Goal: Ask a question

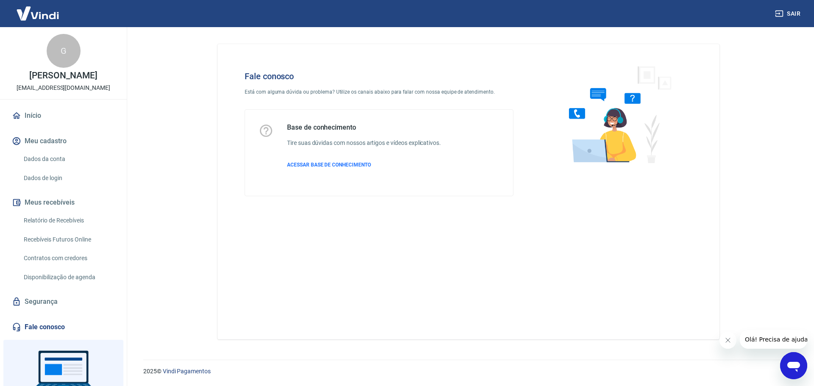
click at [789, 360] on icon "Abrir janela de mensagens" at bounding box center [793, 365] width 15 height 15
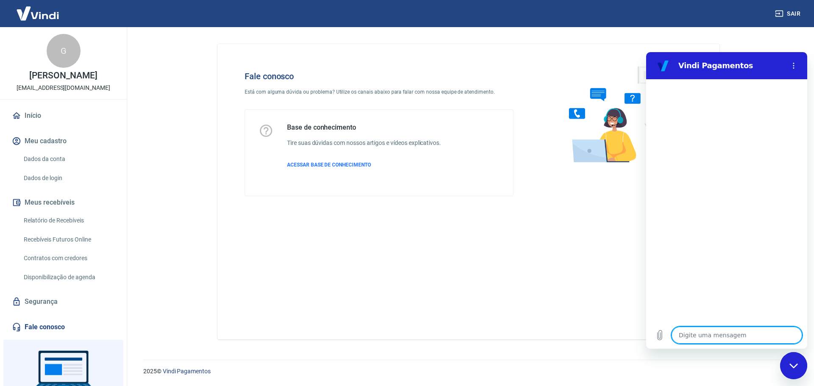
click at [743, 336] on textarea at bounding box center [737, 335] width 131 height 17
type textarea "f"
type textarea "x"
type textarea "fa"
type textarea "x"
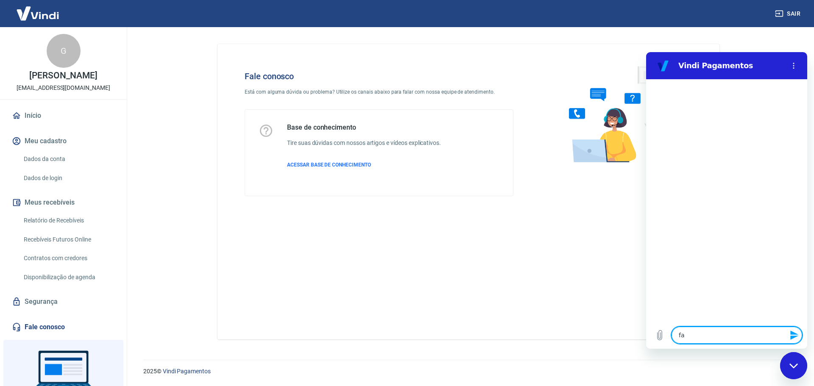
type textarea "fal"
type textarea "x"
type textarea "fala"
type textarea "x"
type textarea "falar"
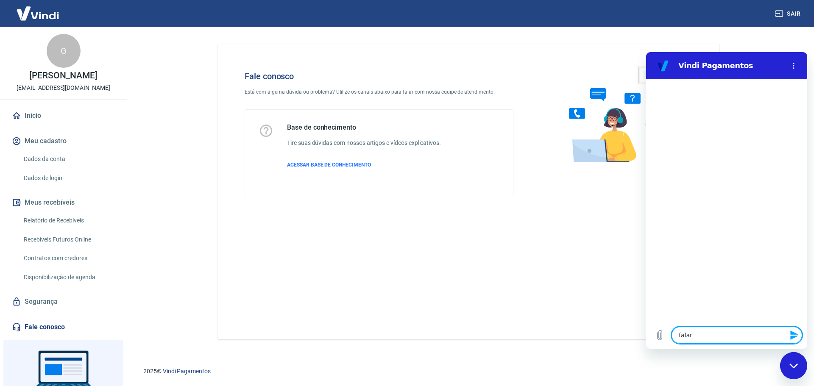
type textarea "x"
type textarea "falar"
type textarea "x"
type textarea "falar s"
type textarea "x"
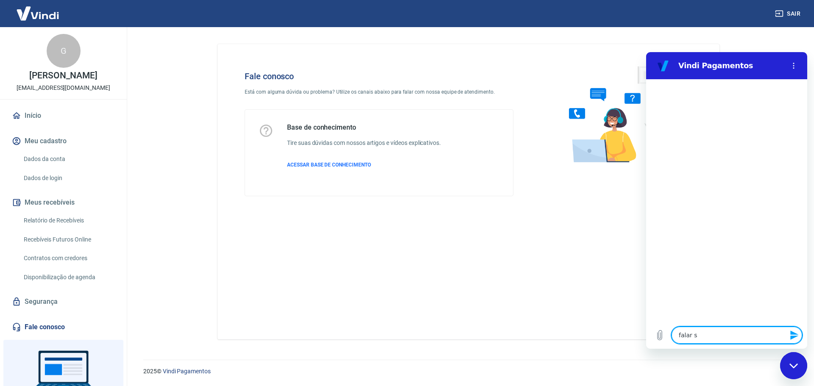
type textarea "falar so"
type textarea "x"
type textarea "falar sob"
type textarea "x"
type textarea "falar sobr"
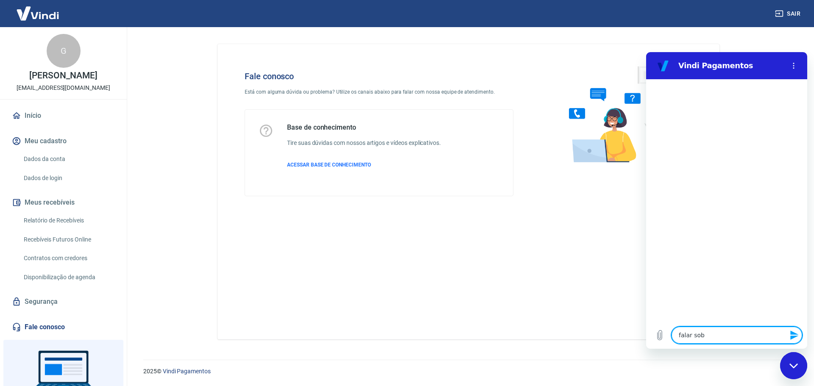
type textarea "x"
type textarea "falar sobre"
type textarea "x"
type textarea "falar sobre"
type textarea "x"
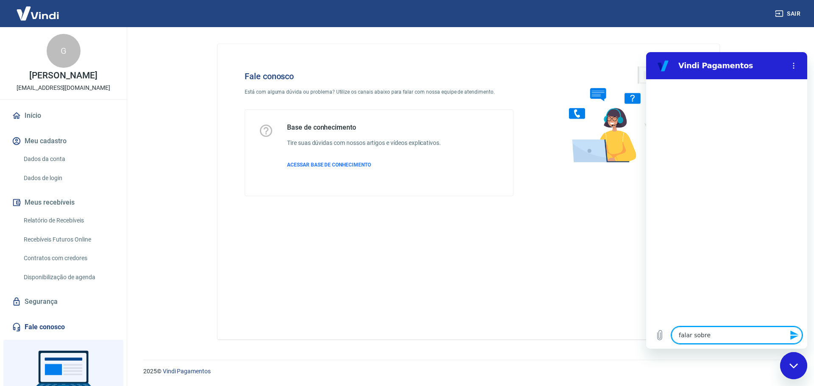
type textarea "falar sobre d"
type textarea "x"
type textarea "falar sobre da"
type textarea "x"
type textarea "falar sobre dad"
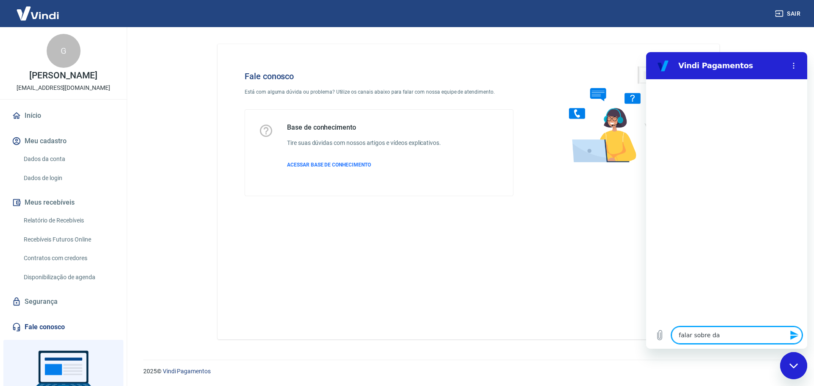
type textarea "x"
type textarea "falar sobre dado"
type textarea "x"
type textarea "falar sobre dados"
type textarea "x"
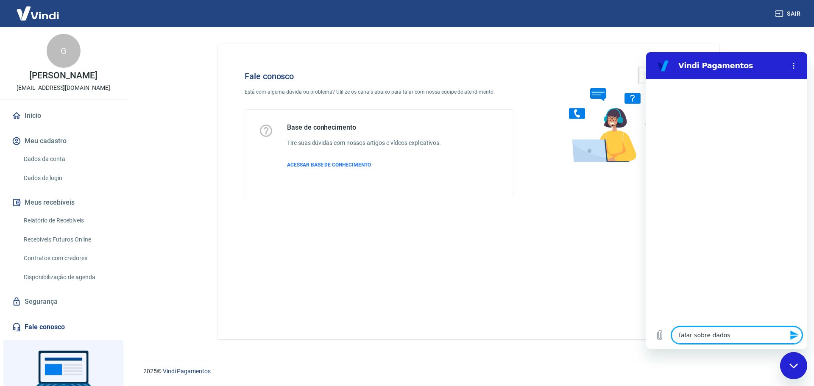
type textarea "falar sobre dados"
type textarea "x"
type textarea "falar sobre dados d"
type textarea "x"
type textarea "falar sobre dados do"
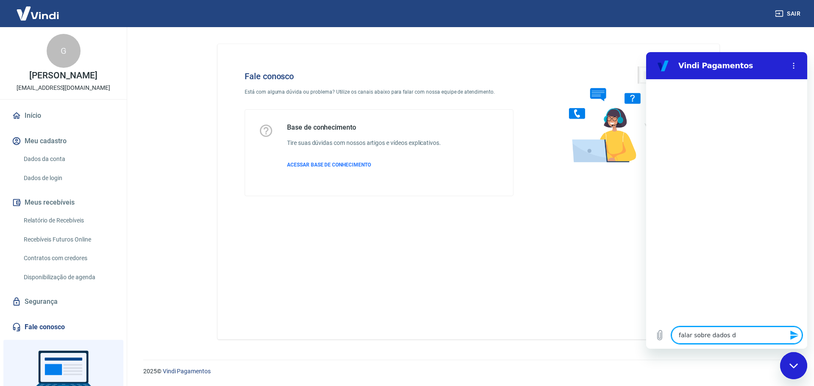
type textarea "x"
type textarea "falar sobre dados d"
type textarea "x"
type textarea "falar sobre dados do"
type textarea "x"
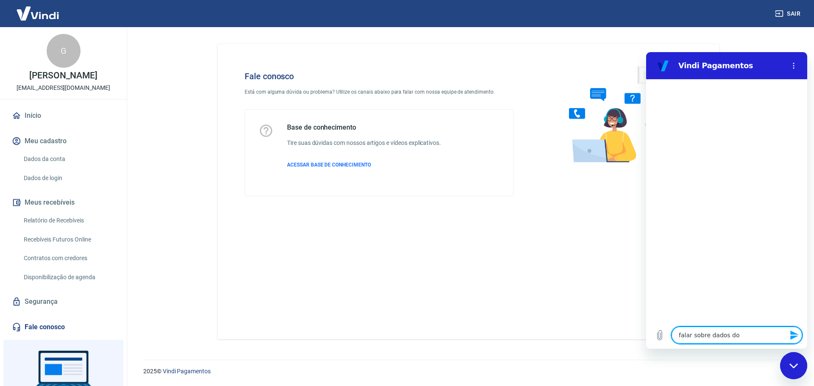
type textarea "falar sobre dados do"
type textarea "x"
type textarea "falar sobre dados do p"
type textarea "x"
type textarea "falar sobre dados do pa"
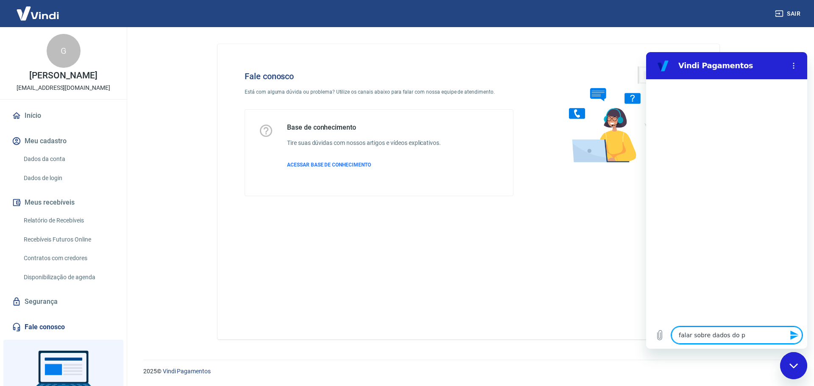
type textarea "x"
type textarea "falar sobre dados do pag"
type textarea "x"
type textarea "falar sobre dados do paga"
type textarea "x"
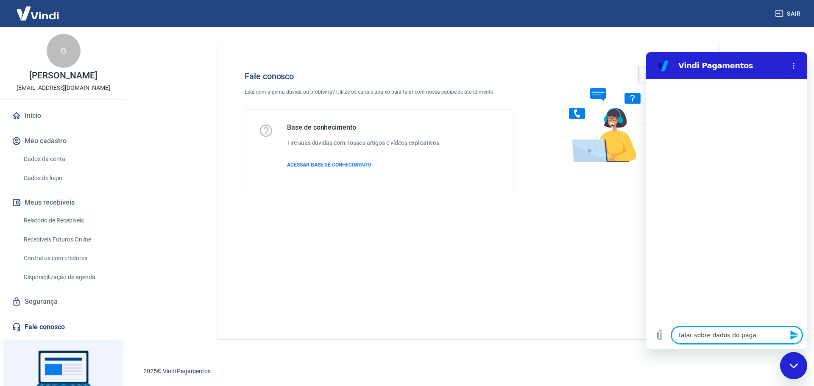
type textarea "falar sobre dados do pagam"
type textarea "x"
type textarea "falar sobre dados do pagame"
type textarea "x"
type textarea "falar sobre dados do pagamen"
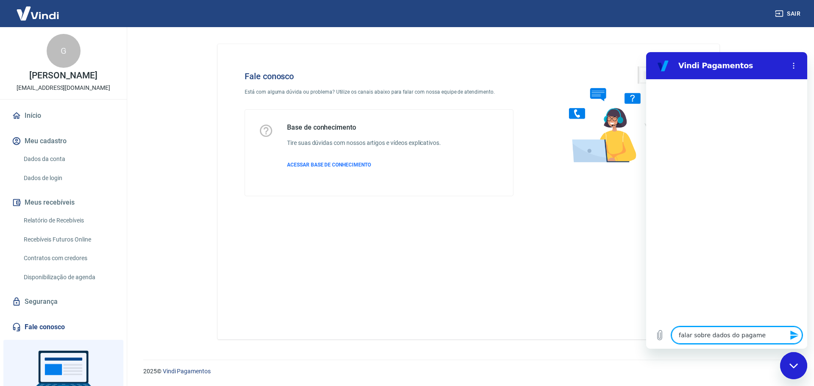
type textarea "x"
type textarea "falar sobre dados do pagament"
type textarea "x"
type textarea "falar sobre dados do pagamento"
type textarea "x"
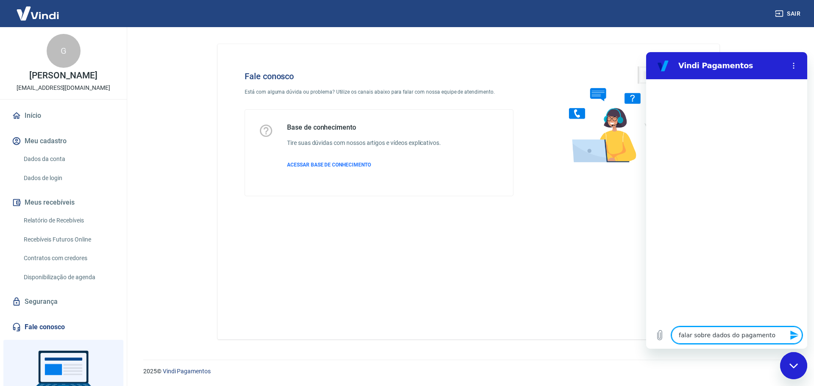
type textarea "falar sobre dados do pagamento"
type textarea "x"
type textarea "falar sobre dados do pagamento d"
type textarea "x"
type textarea "falar sobre dados do pagamento do"
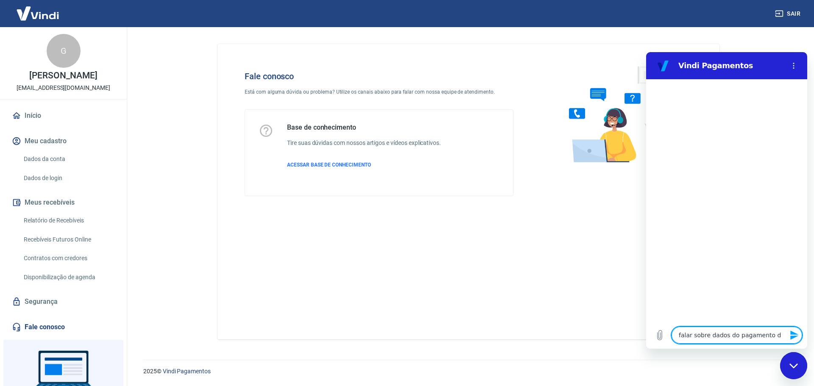
type textarea "x"
type textarea "falar sobre dados do pagamento do"
type textarea "x"
type textarea "falar sobre dados do pagamento do i"
type textarea "x"
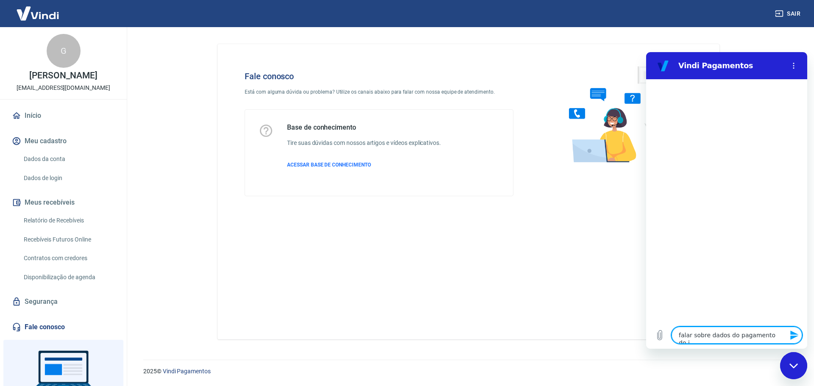
type textarea "falar sobre dados do pagamento do in"
type textarea "x"
type textarea "falar sobre dados do pagamento do int"
type textarea "x"
type textarea "falar sobre dados do pagamento do inte"
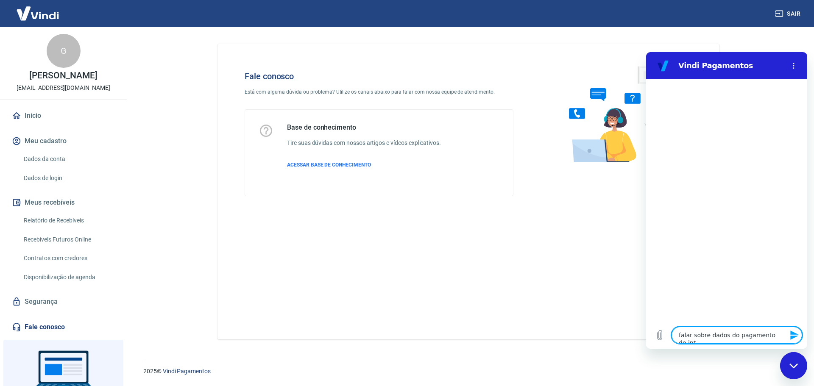
type textarea "x"
type textarea "falar sobre dados do pagamento do inter"
type textarea "x"
type textarea "falar sobre dados do pagamento do interm"
type textarea "x"
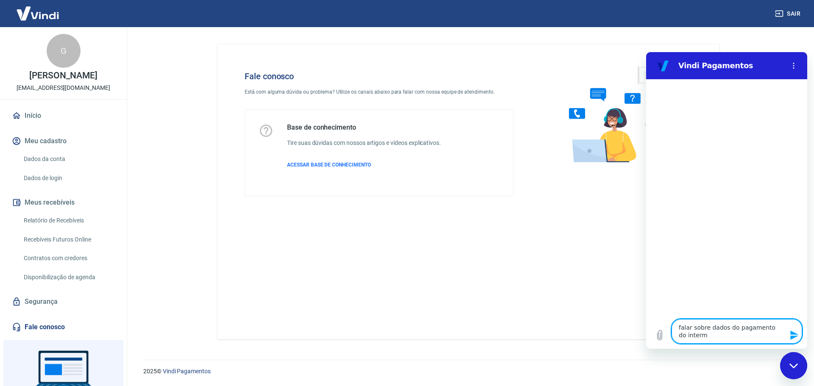
type textarea "falar sobre dados do pagamento do interme"
type textarea "x"
type textarea "falar sobre dados do pagamento do intermed"
type textarea "x"
type textarea "falar sobre dados do pagamento do intermedi"
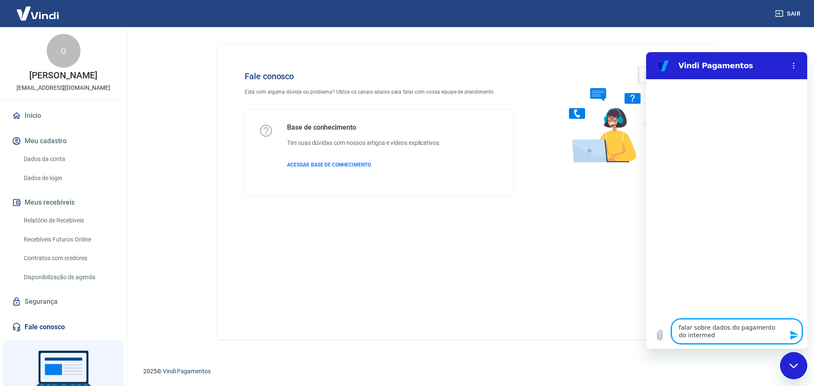
type textarea "x"
type textarea "falar sobre dados do pagamento do intermedia"
type textarea "x"
type textarea "falar sobre dados do pagamento do intermediad"
type textarea "x"
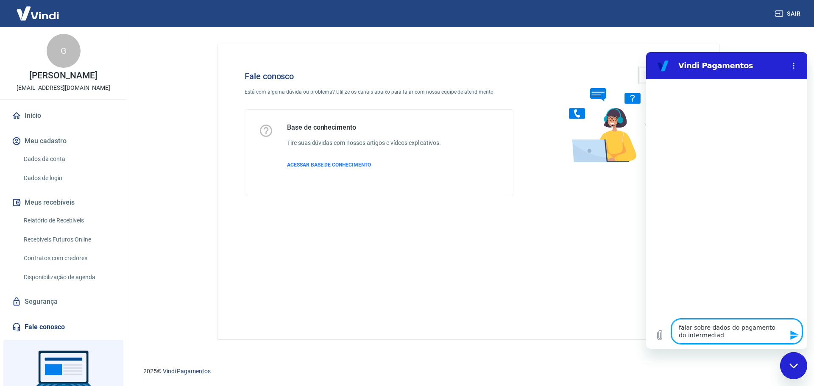
type textarea "falar sobre dados do pagamento do intermediado"
type textarea "x"
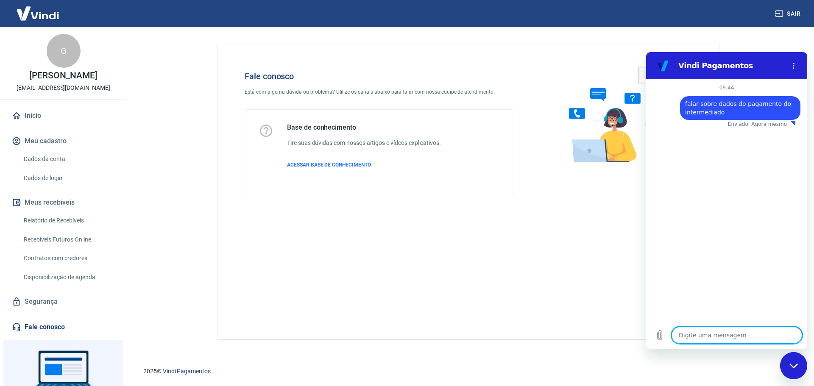
type textarea "x"
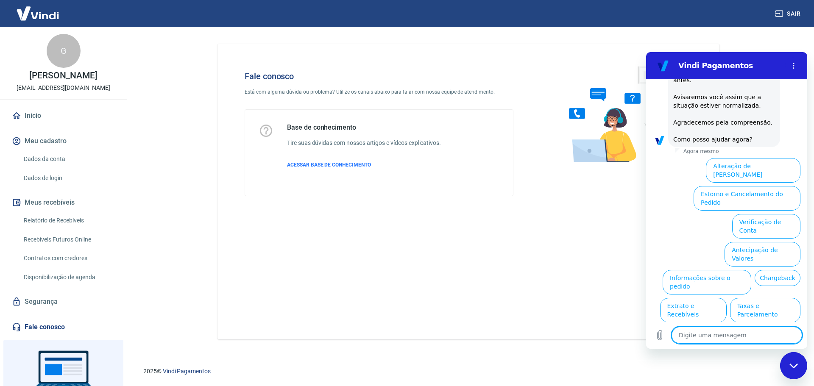
scroll to position [130, 0]
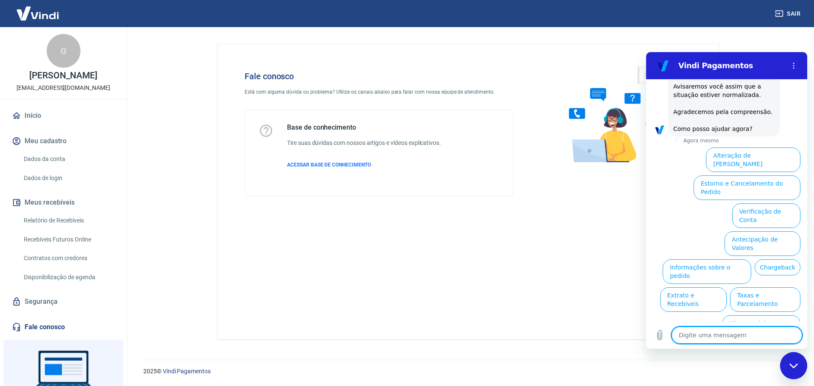
click at [725, 339] on textarea at bounding box center [737, 335] width 131 height 17
click at [716, 341] on textarea at bounding box center [737, 335] width 131 height 17
type textarea "n"
type textarea "x"
type textarea "ne"
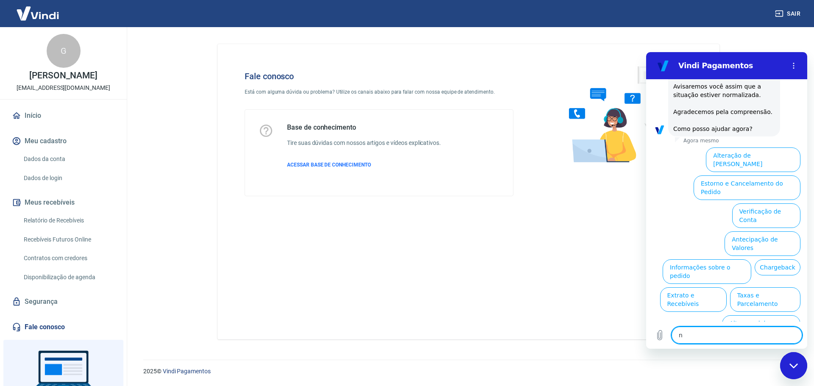
type textarea "x"
type textarea "nen"
type textarea "x"
type textarea "nenh"
type textarea "x"
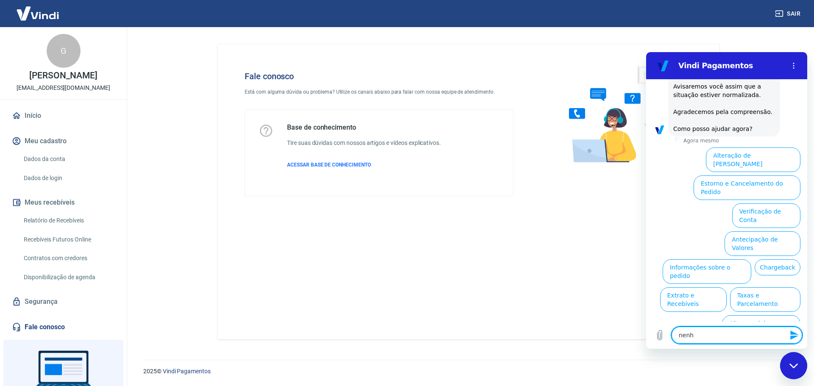
type textarea "nenhu"
type textarea "x"
type textarea "nenhum"
type textarea "x"
type textarea "nenhum"
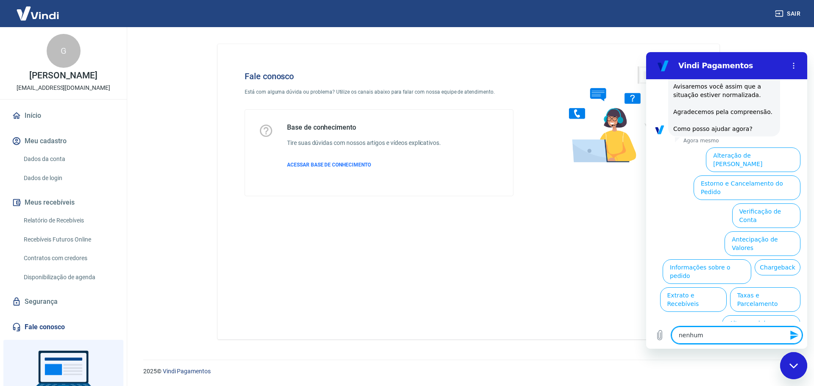
type textarea "x"
type textarea "nenhum d"
type textarea "x"
type textarea "nenhum de"
type textarea "x"
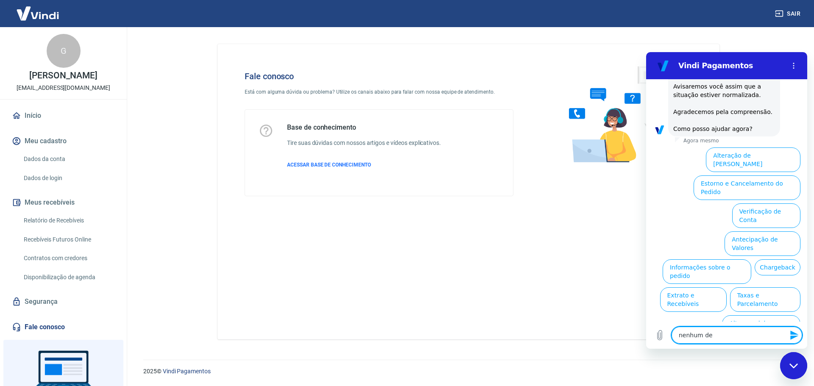
type textarea "nenhum des"
type textarea "x"
type textarea "nenhum dest"
type textarea "x"
type textarea "nenhum deste"
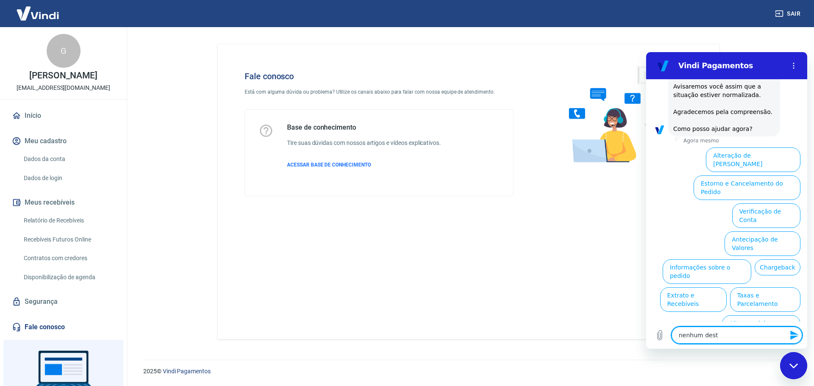
type textarea "x"
type textarea "nenhum destes"
type textarea "x"
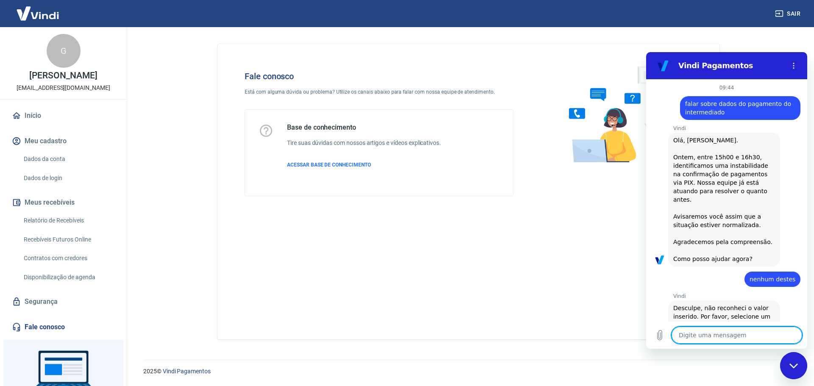
type textarea "x"
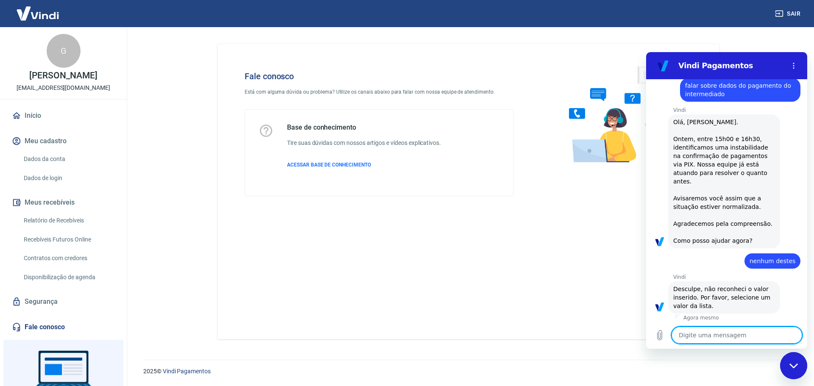
scroll to position [20, 0]
type textarea "f"
type textarea "x"
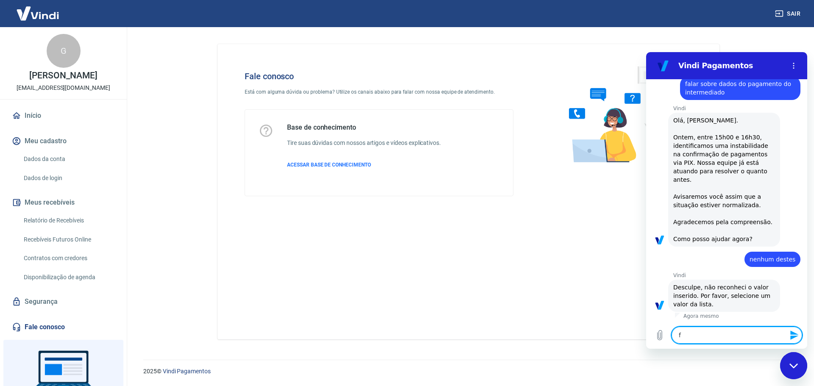
type textarea "fa"
type textarea "x"
type textarea "fal"
type textarea "x"
type textarea "fala"
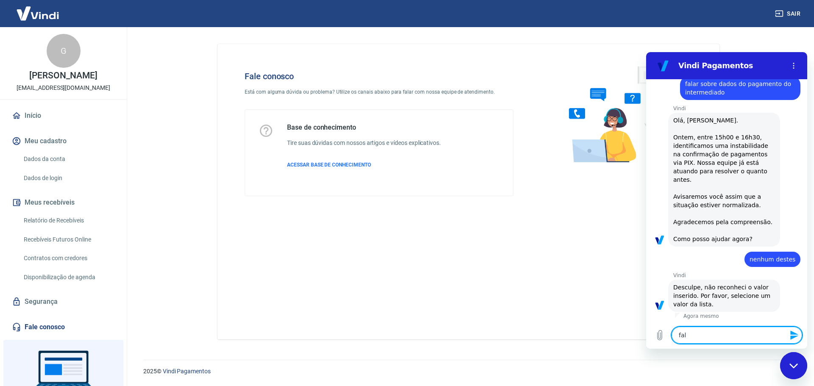
type textarea "x"
type textarea "falar"
type textarea "x"
type textarea "falar"
type textarea "x"
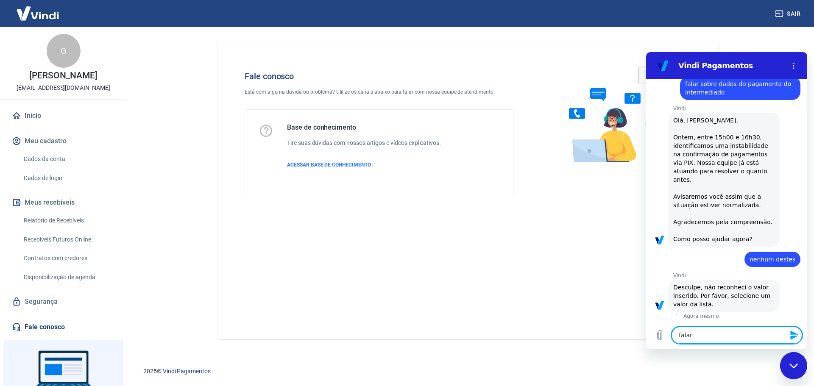
type textarea "falar c"
type textarea "x"
type textarea "falar co"
type textarea "x"
type textarea "falar com"
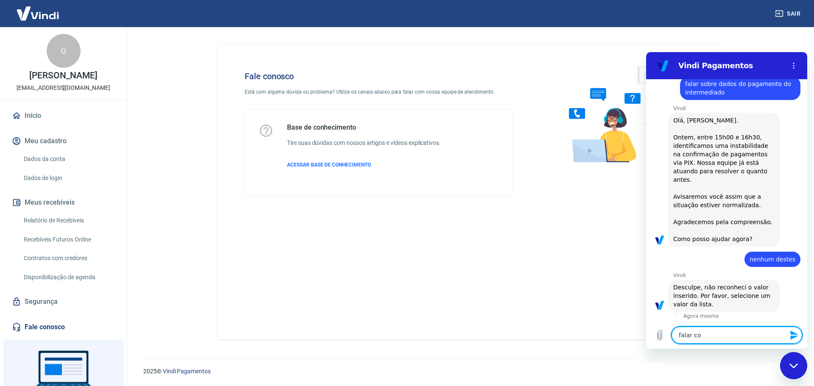
type textarea "x"
type textarea "falar com"
type textarea "x"
type textarea "falar com u"
type textarea "x"
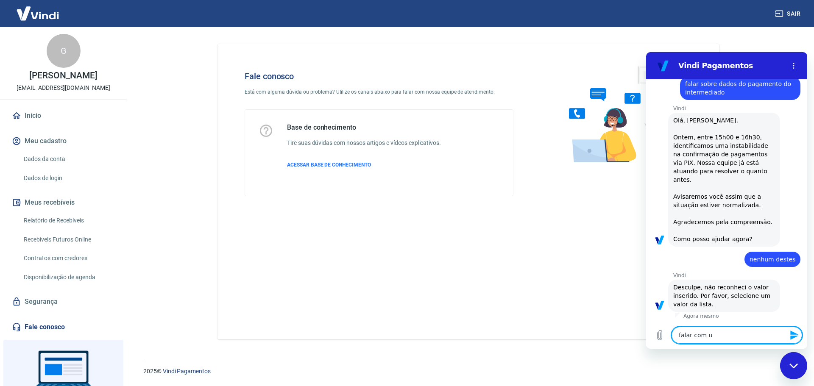
type textarea "falar com um"
type textarea "x"
type textarea "falar com um"
type textarea "x"
type textarea "falar com um a"
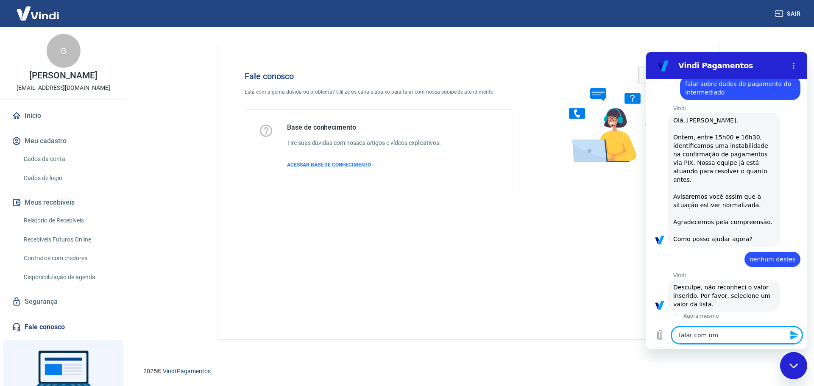
type textarea "x"
type textarea "falar com um at"
type textarea "x"
type textarea "falar com um ate"
type textarea "x"
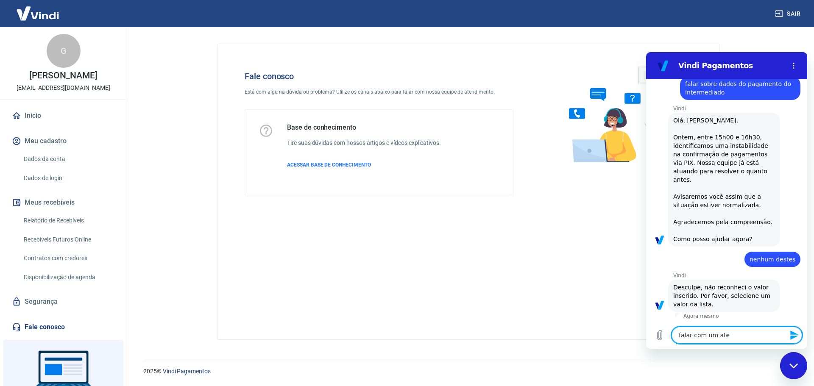
type textarea "falar com um aten"
type textarea "x"
type textarea "falar com um atend"
type textarea "x"
type textarea "falar com um atende"
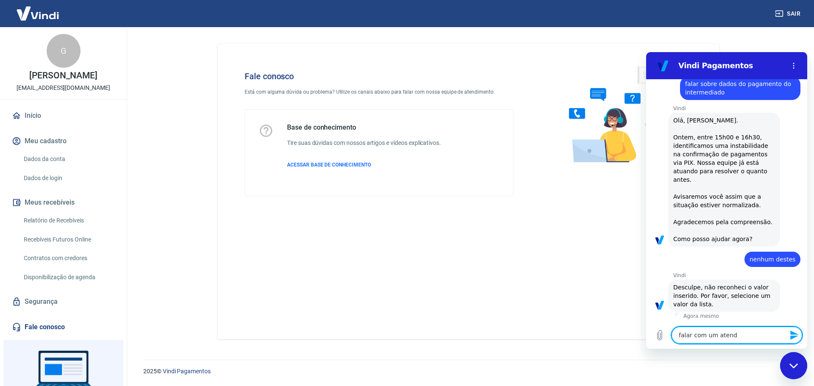
type textarea "x"
type textarea "falar com um atenden"
type textarea "x"
type textarea "falar com um atendent"
type textarea "x"
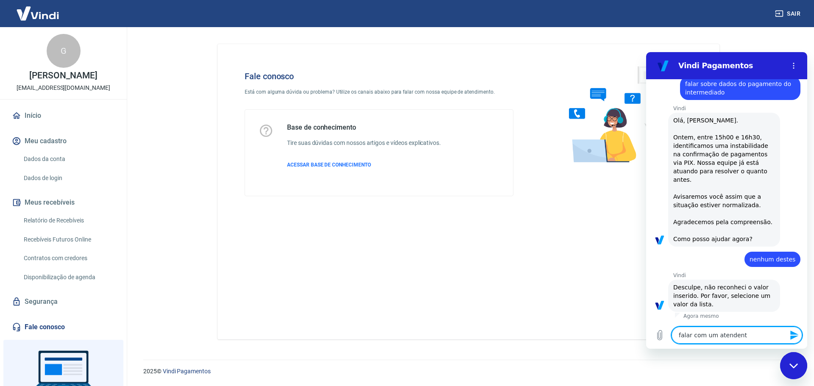
type textarea "falar com um atendente"
type textarea "x"
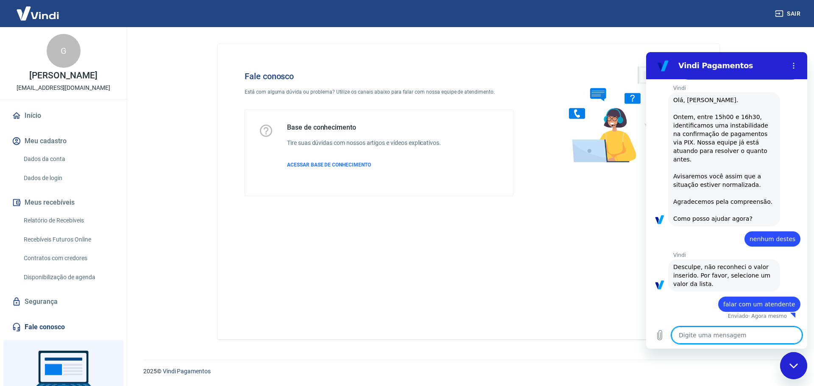
type textarea "x"
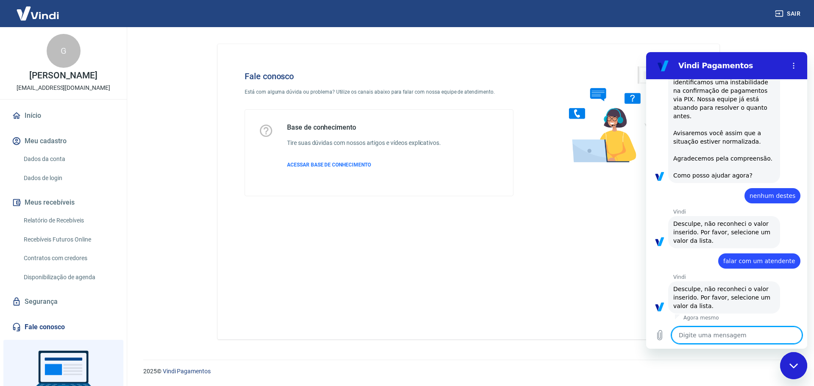
scroll to position [85, 0]
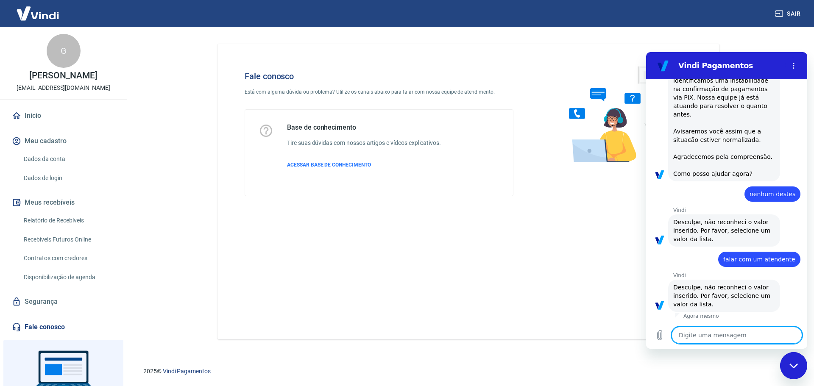
type textarea "e"
type textarea "x"
type textarea "en"
type textarea "x"
type textarea "enc"
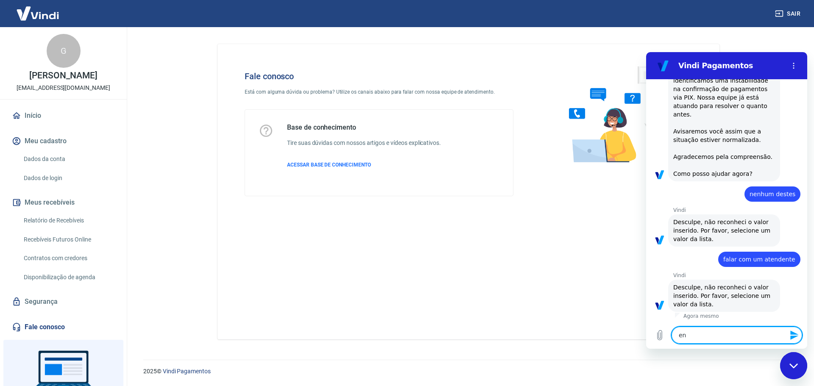
type textarea "x"
type textarea "ence"
type textarea "x"
type textarea "encer"
type textarea "x"
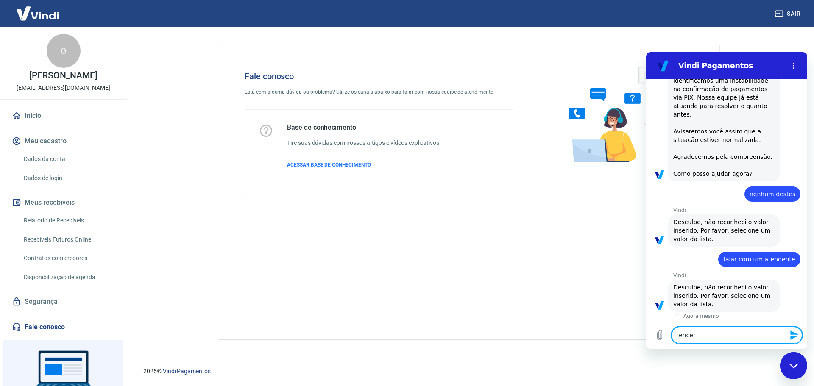
type textarea "encerr"
type textarea "x"
type textarea "encerra"
type textarea "x"
type textarea "encerrar"
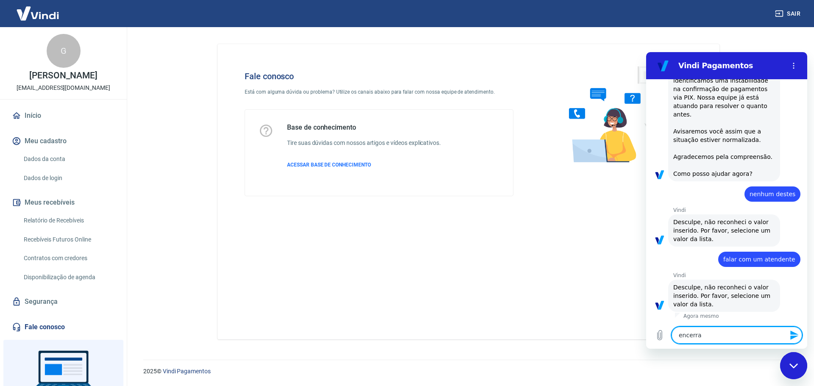
type textarea "x"
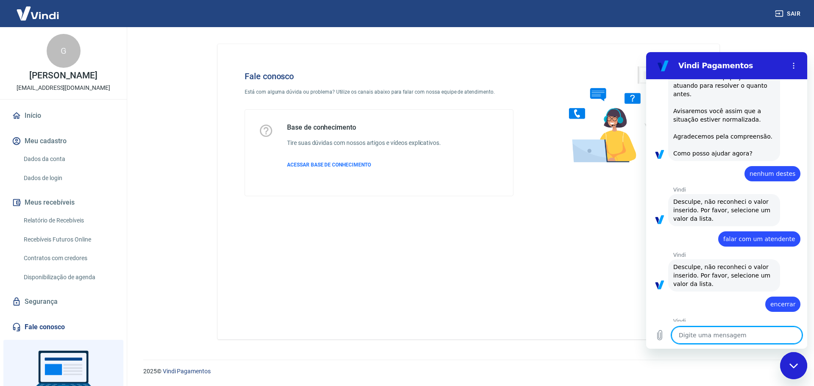
type textarea "x"
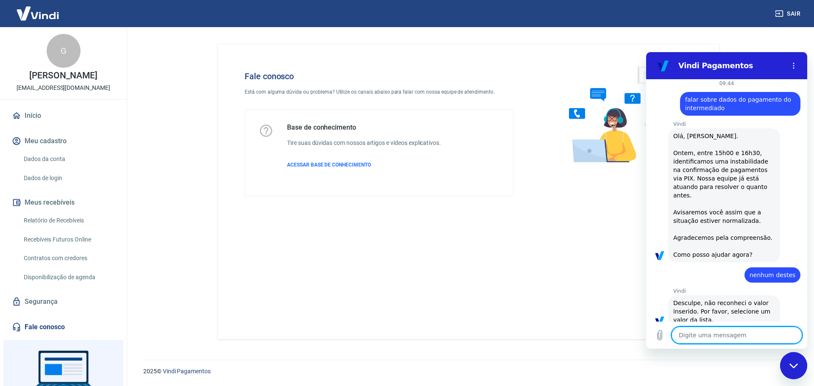
scroll to position [0, 0]
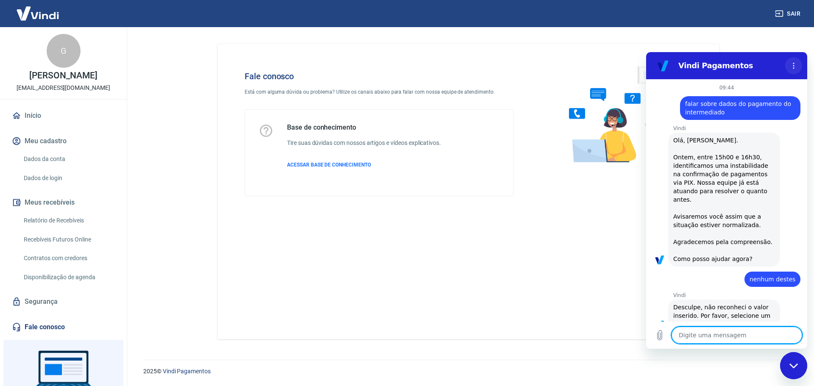
click at [796, 69] on button "Menu de opções" at bounding box center [793, 65] width 17 height 17
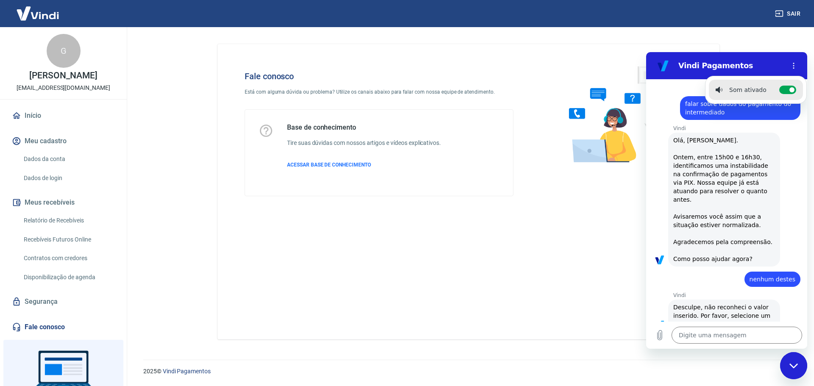
click at [775, 229] on div "Vindi diz: Olá, Giovanna A. de Albuquerque Feltrin. Ontem, entre 15h00 e 16h30,…" at bounding box center [730, 199] width 154 height 135
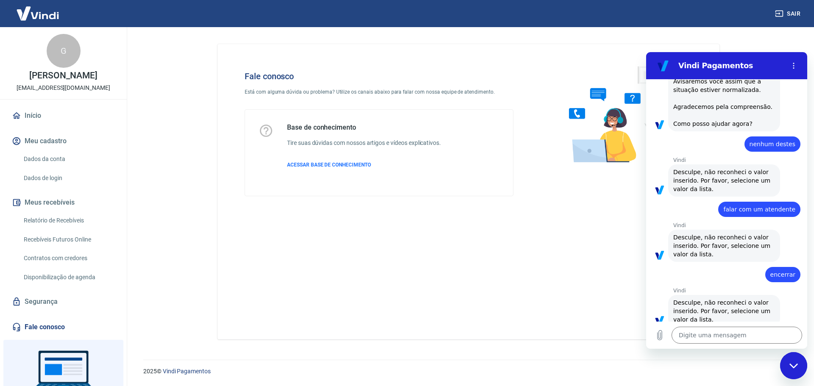
scroll to position [151, 0]
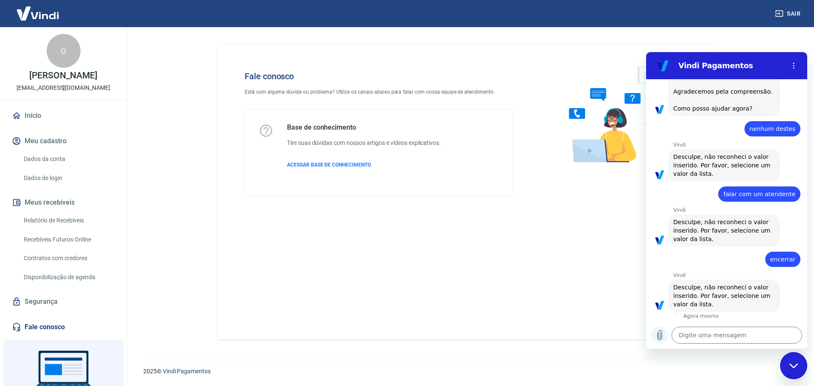
click at [660, 333] on icon "Carregar arquivo" at bounding box center [660, 335] width 10 height 10
click at [754, 340] on textarea at bounding box center [737, 335] width 131 height 17
type textarea "?"
type textarea "x"
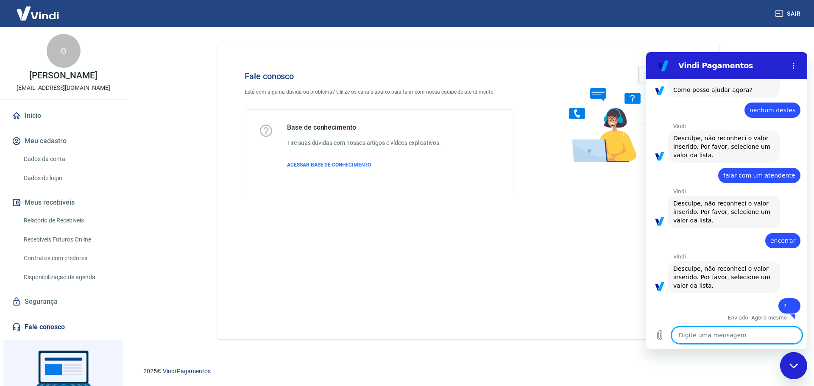
scroll to position [171, 0]
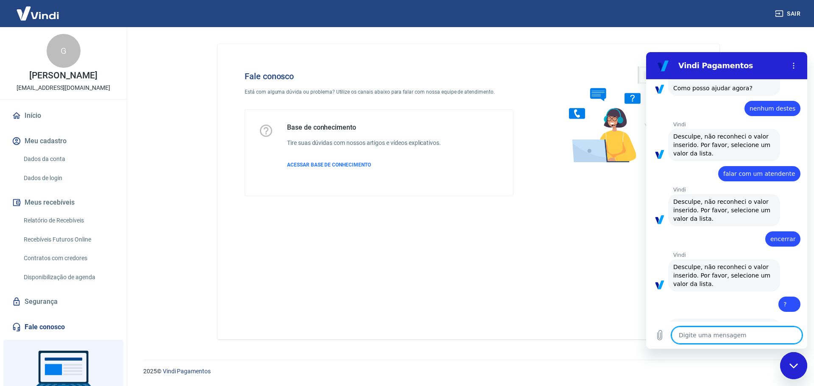
type textarea "x"
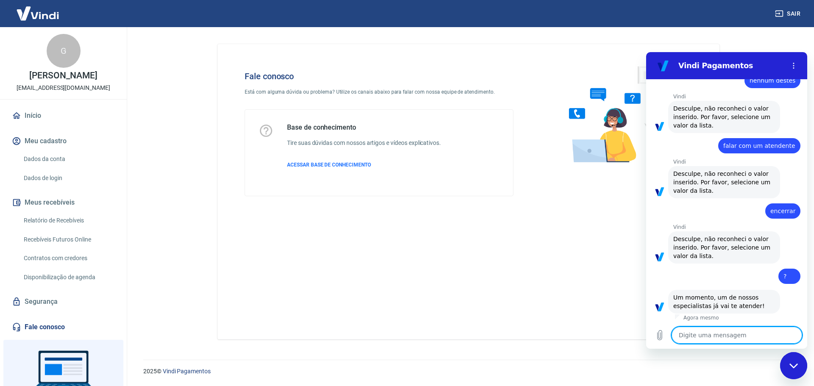
type textarea "?"
type textarea "x"
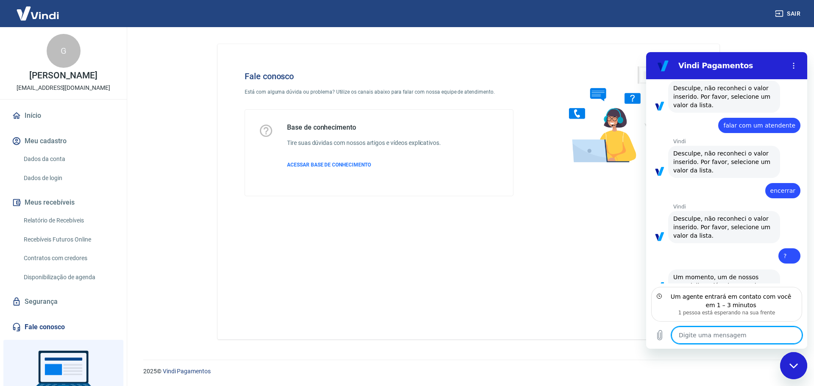
scroll to position [257, 0]
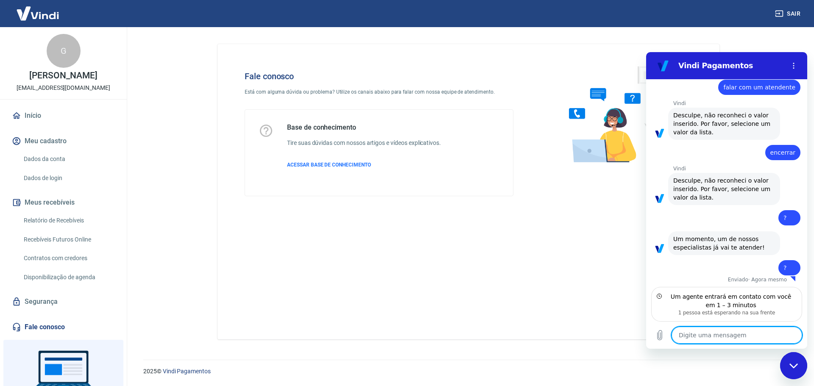
click at [718, 333] on textarea at bounding box center [737, 335] width 131 height 17
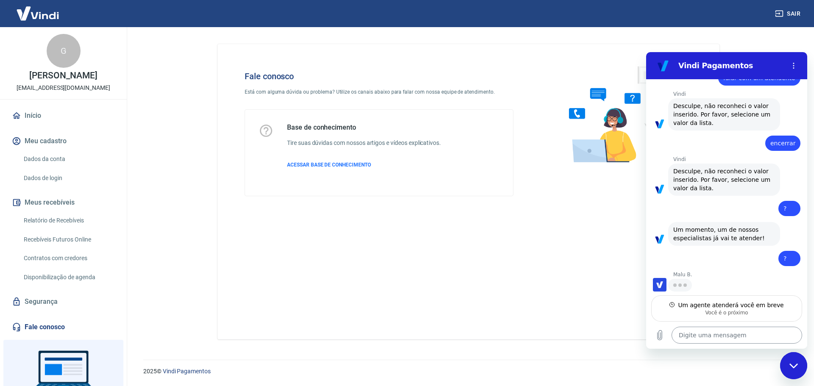
scroll to position [267, 0]
click at [707, 333] on textarea at bounding box center [737, 335] width 131 height 17
click at [740, 336] on textarea at bounding box center [737, 335] width 131 height 17
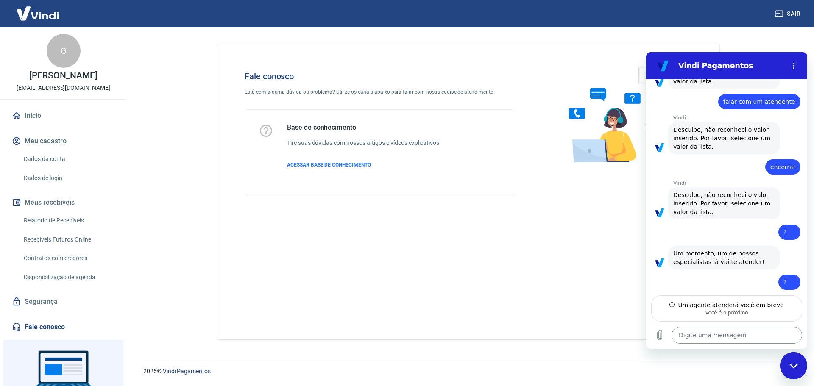
type textarea "x"
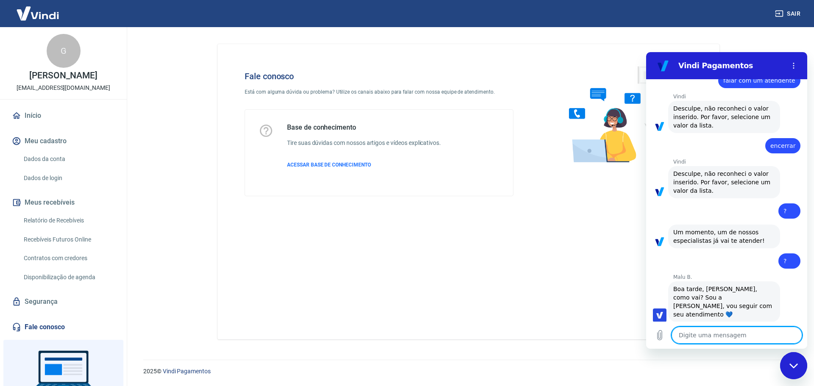
scroll to position [266, 0]
click at [730, 331] on textarea at bounding box center [737, 335] width 131 height 17
click at [730, 333] on textarea at bounding box center [737, 335] width 131 height 17
paste textarea "Oi, tudo bem? Temos clientes que precisam que o PIX seja identificado com o nos…"
type textarea "Oi, tudo bem? Temos clientes que precisam que o PIX seja identificado com o nos…"
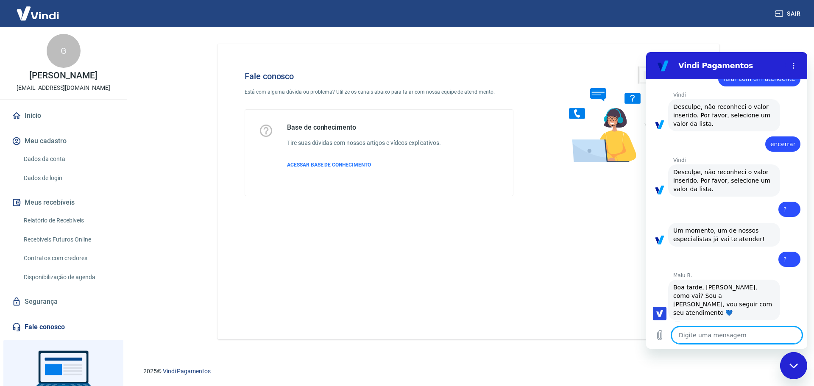
type textarea "x"
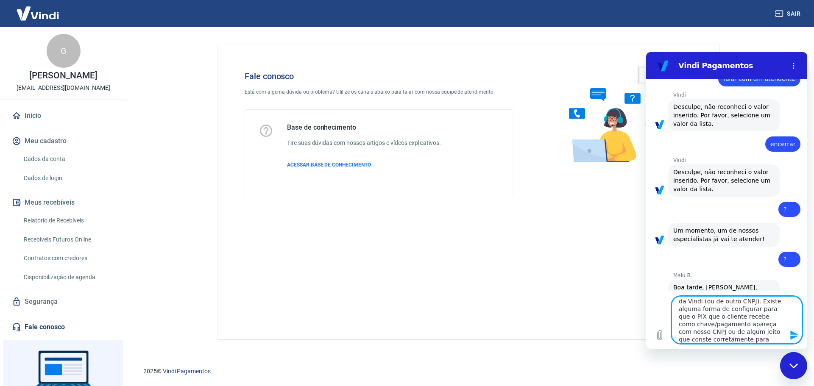
scroll to position [0, 0]
click at [714, 305] on textarea "Oi, tudo bem? Temos clientes que precisam que o PIX seja identificado com o nos…" at bounding box center [737, 319] width 131 height 47
click at [720, 305] on textarea "Oi, tudo bem? Temos clientes que precisam que o PIX seja identificado com o nos…" at bounding box center [737, 319] width 131 height 47
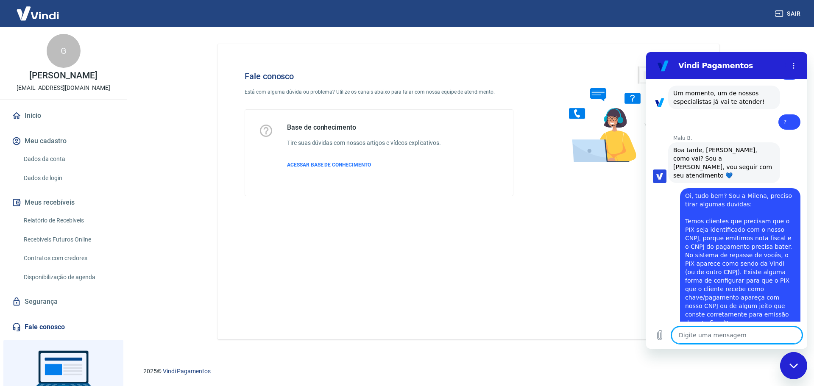
scroll to position [405, 0]
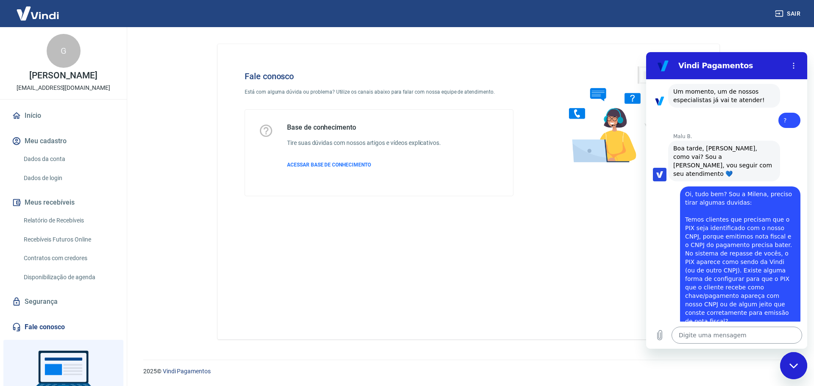
click at [744, 338] on textarea at bounding box center [737, 335] width 131 height 17
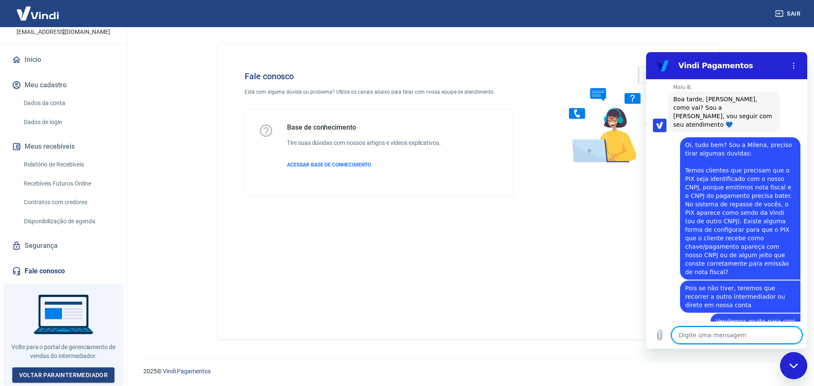
scroll to position [524, 0]
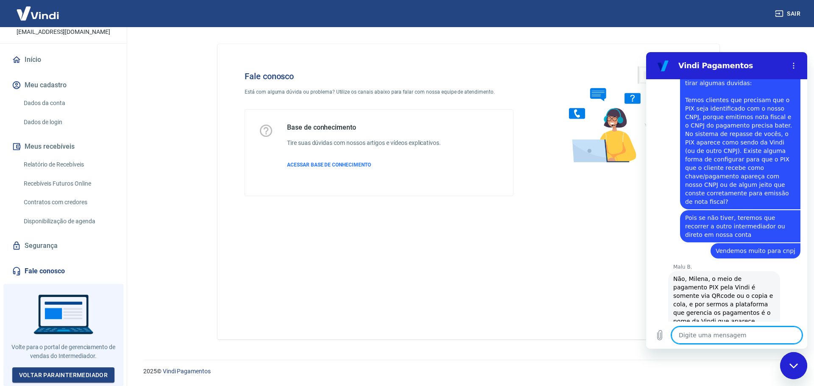
click at [725, 335] on textarea at bounding box center [737, 335] width 131 height 17
click at [725, 337] on textarea at bounding box center [737, 335] width 131 height 17
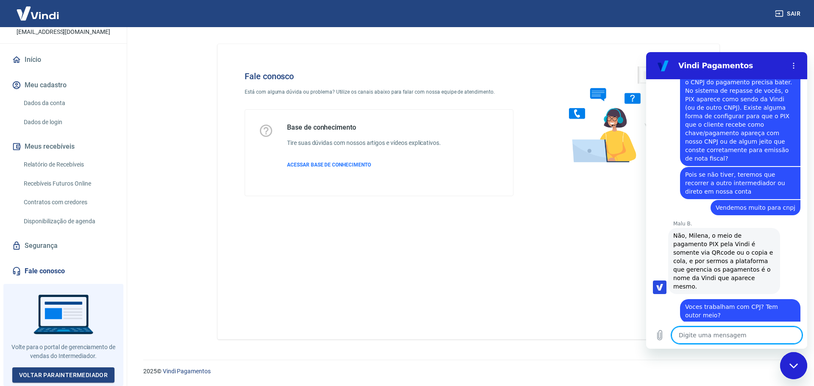
scroll to position [569, 0]
click at [696, 336] on textarea at bounding box center [737, 335] width 131 height 17
click at [689, 339] on textarea at bounding box center [737, 335] width 131 height 17
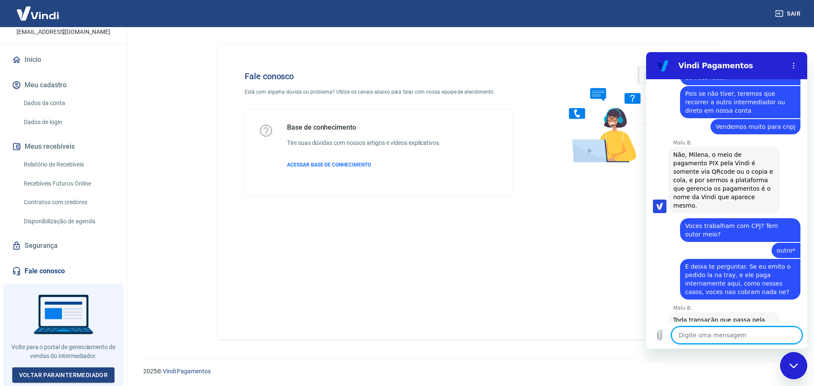
scroll to position [664, 0]
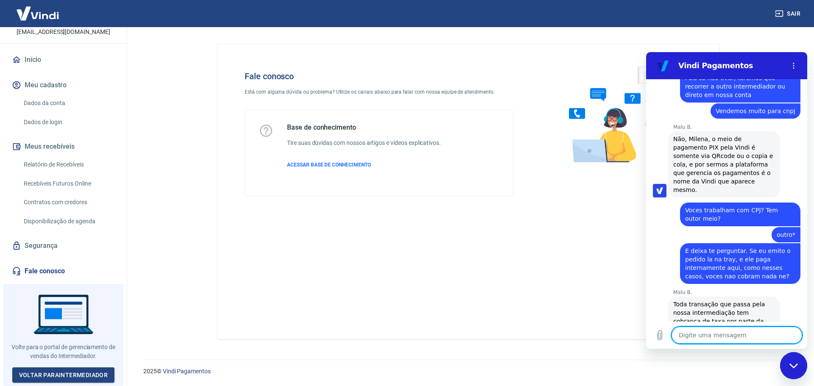
click at [728, 335] on textarea at bounding box center [737, 335] width 131 height 17
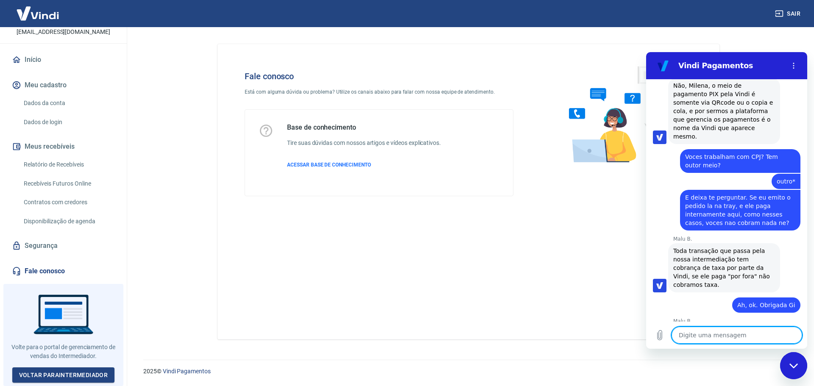
scroll to position [738, 0]
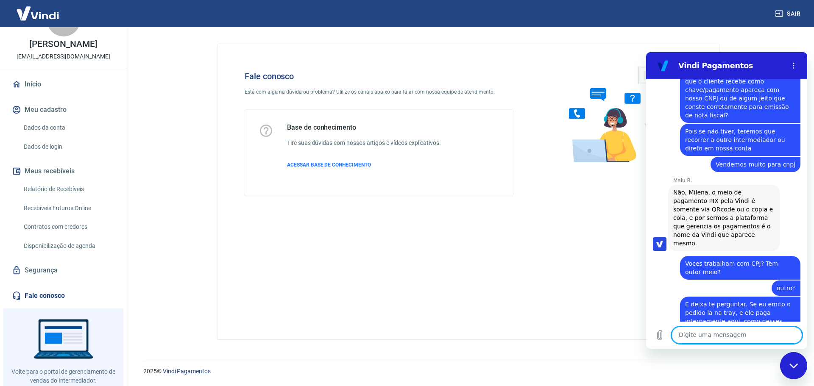
scroll to position [62, 0]
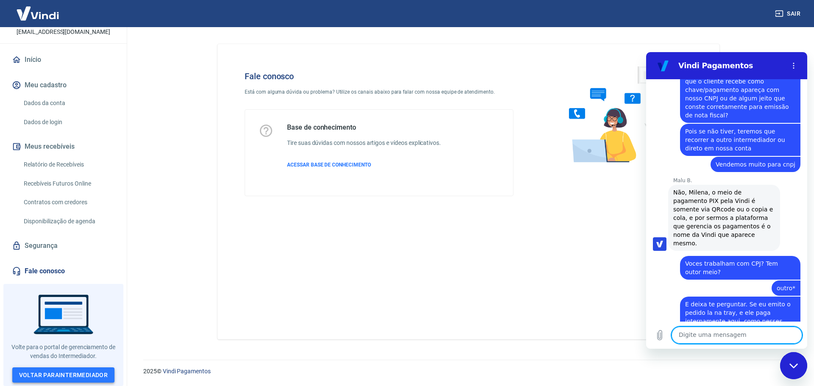
click at [64, 373] on link "Voltar para Intermediador" at bounding box center [63, 376] width 103 height 16
